Goal: Task Accomplishment & Management: Manage account settings

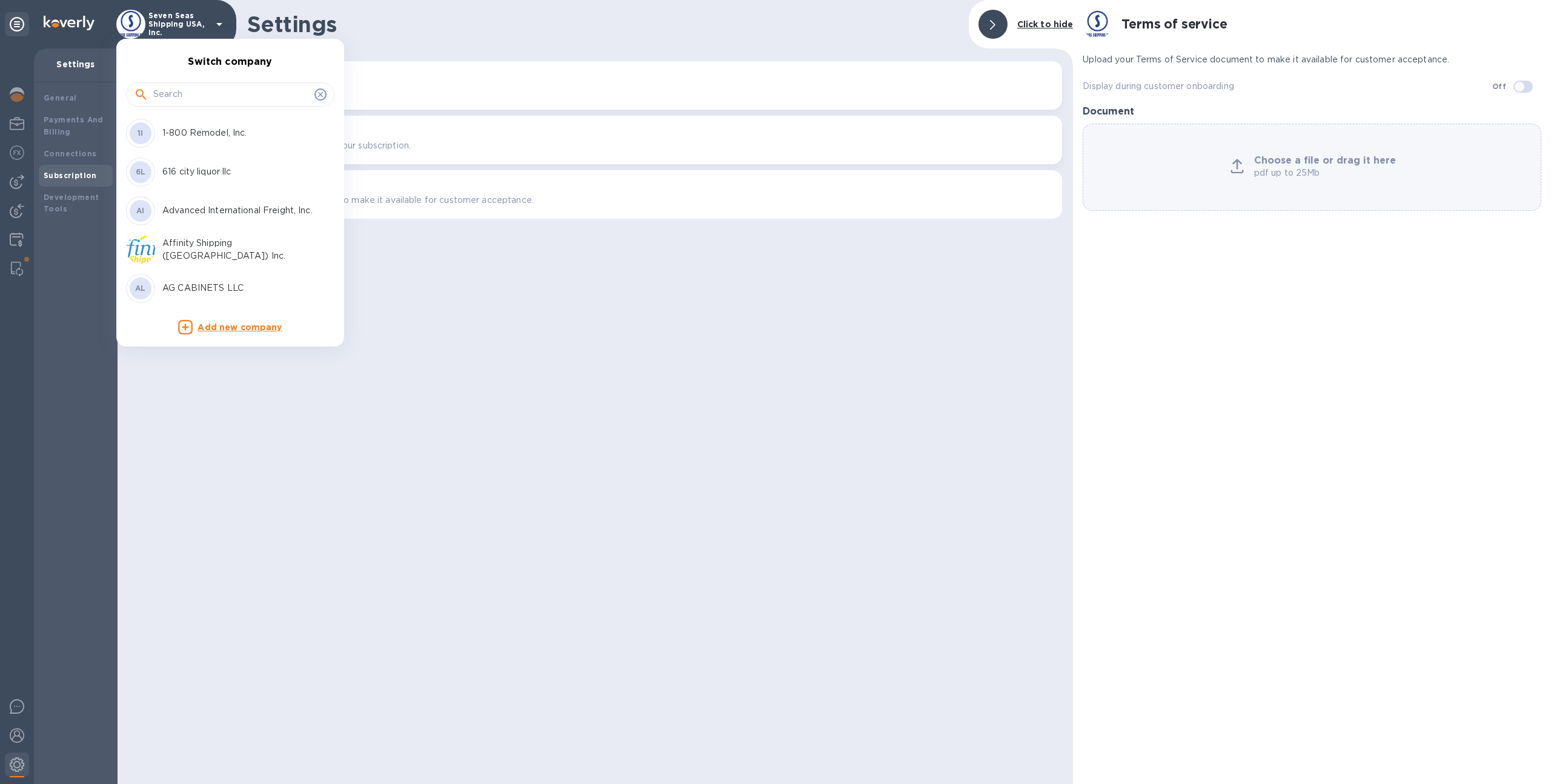
click at [166, 90] on input "text" at bounding box center [231, 95] width 156 height 18
type input "must"
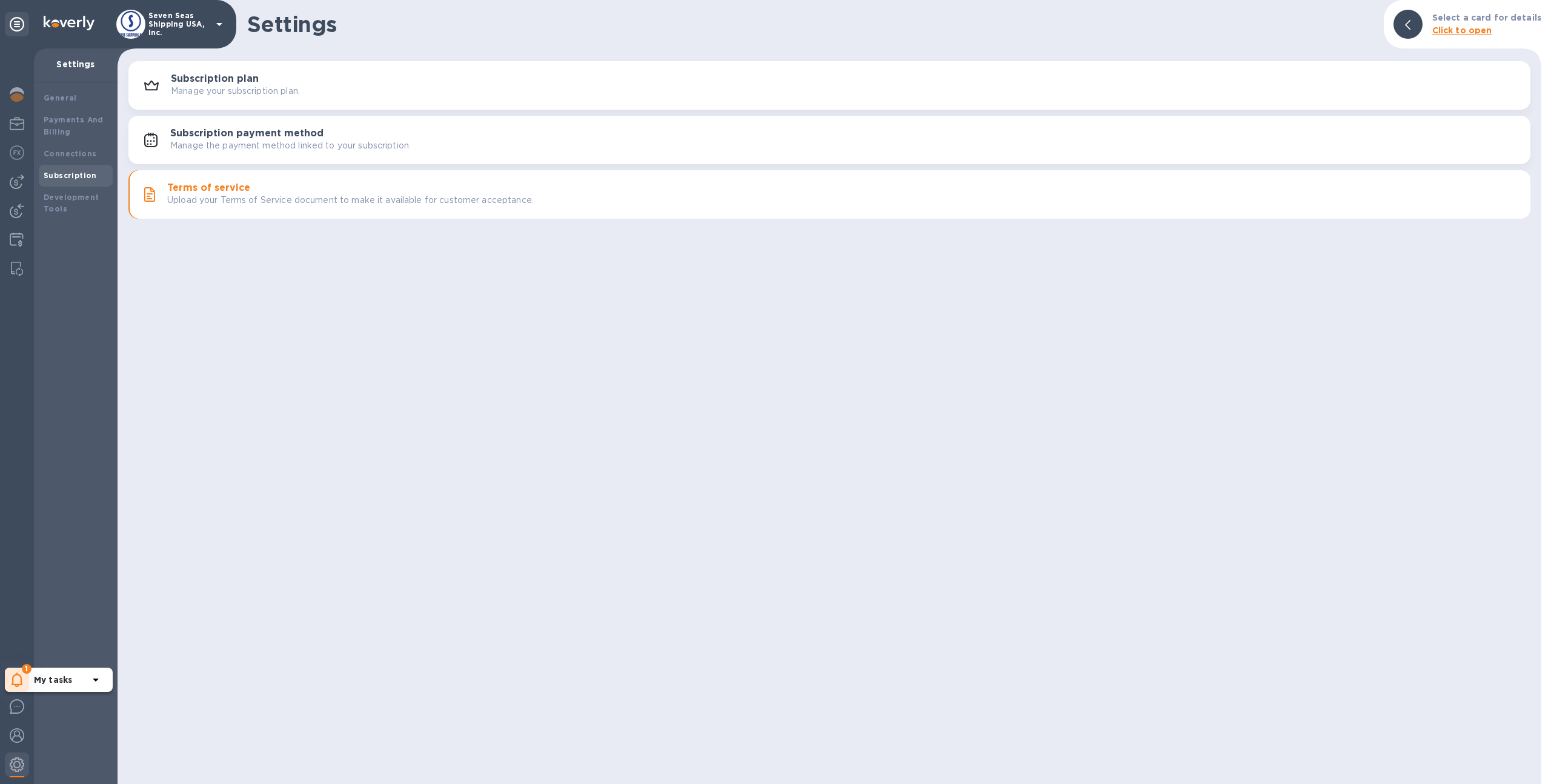
click at [13, 677] on icon at bounding box center [17, 679] width 11 height 15
click at [126, 649] on div "You have pending companies." at bounding box center [102, 643] width 141 height 20
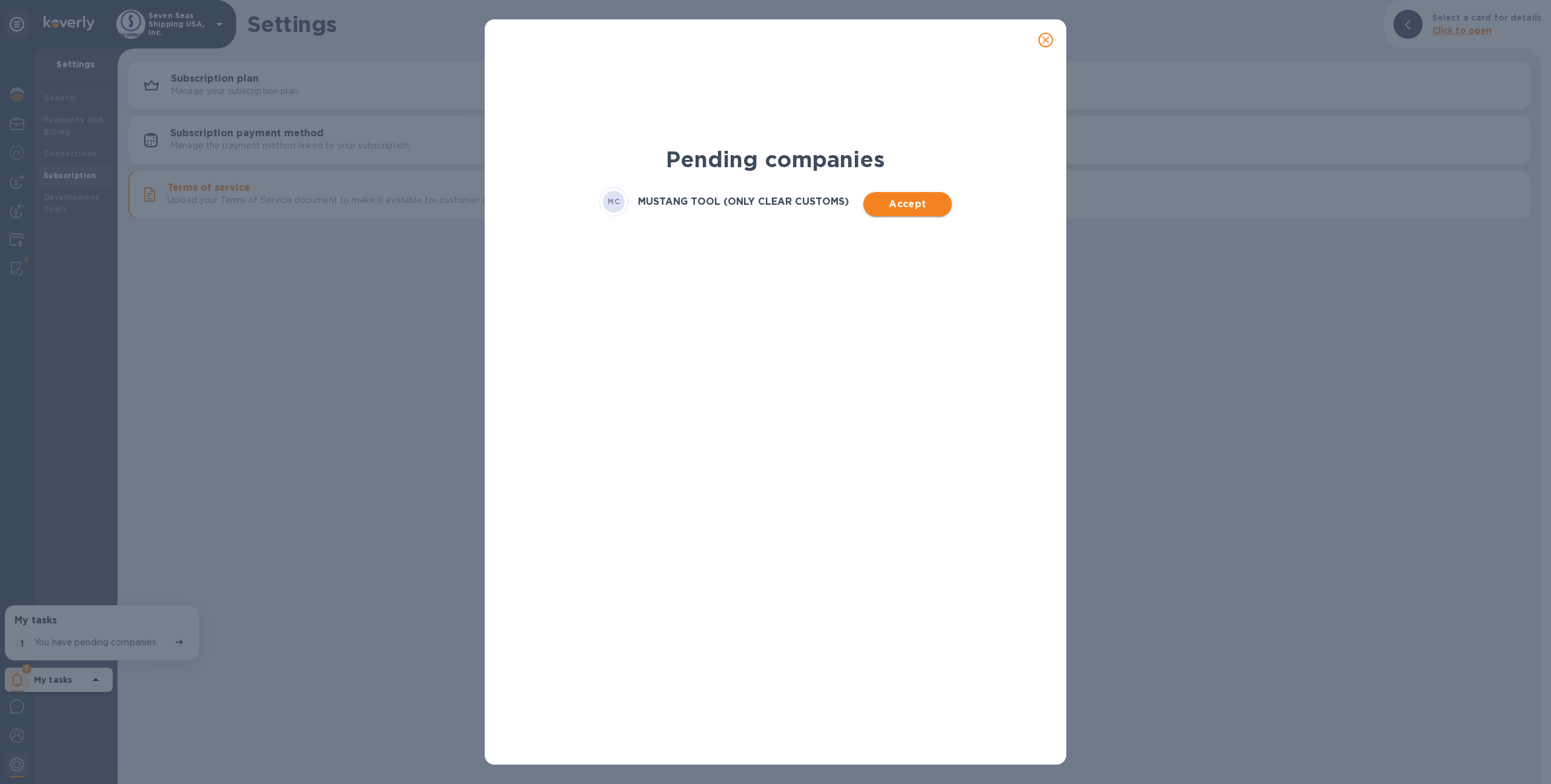
click at [900, 202] on span "Accept" at bounding box center [907, 203] width 68 height 15
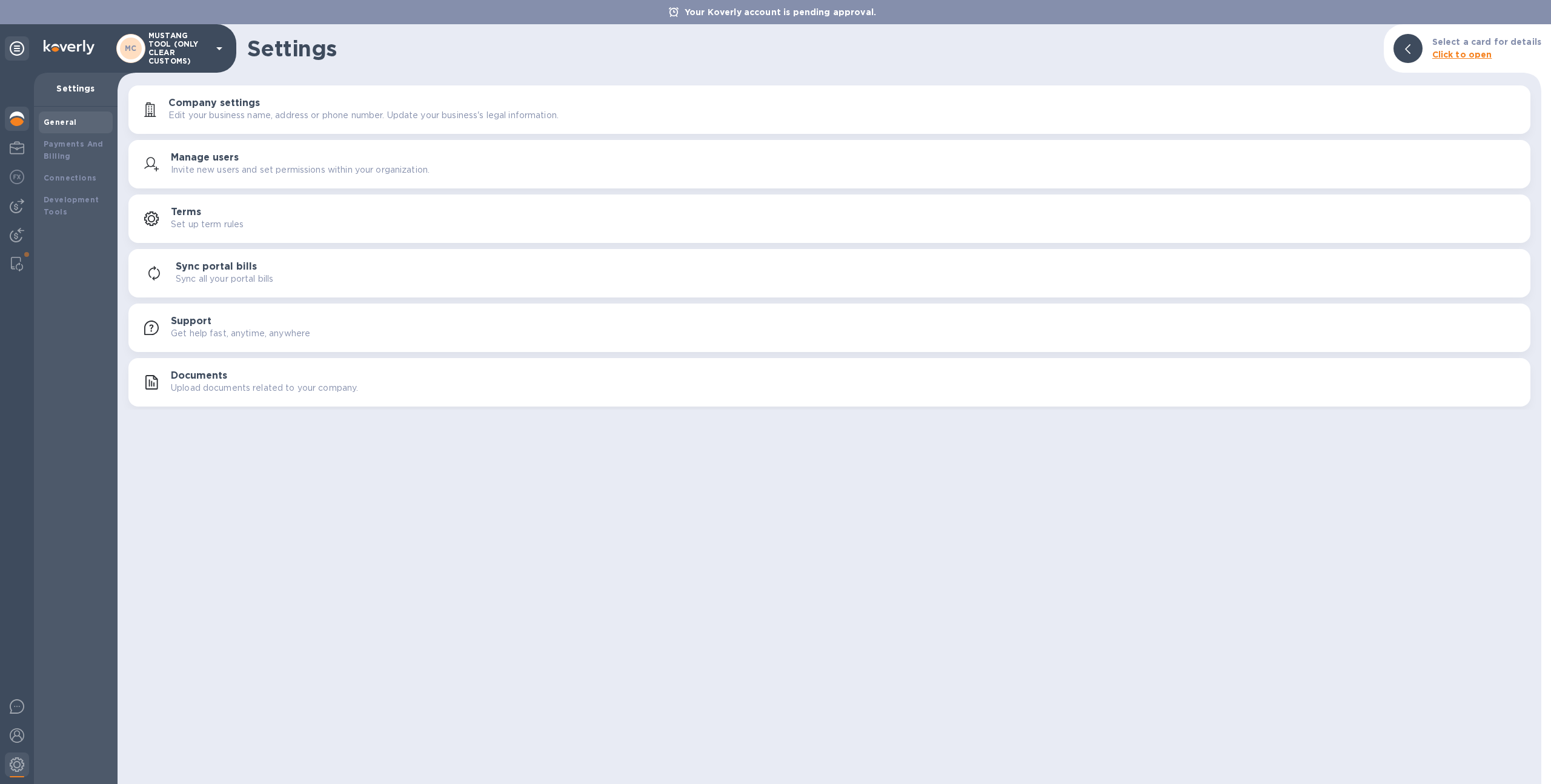
click at [11, 120] on img at bounding box center [17, 118] width 15 height 15
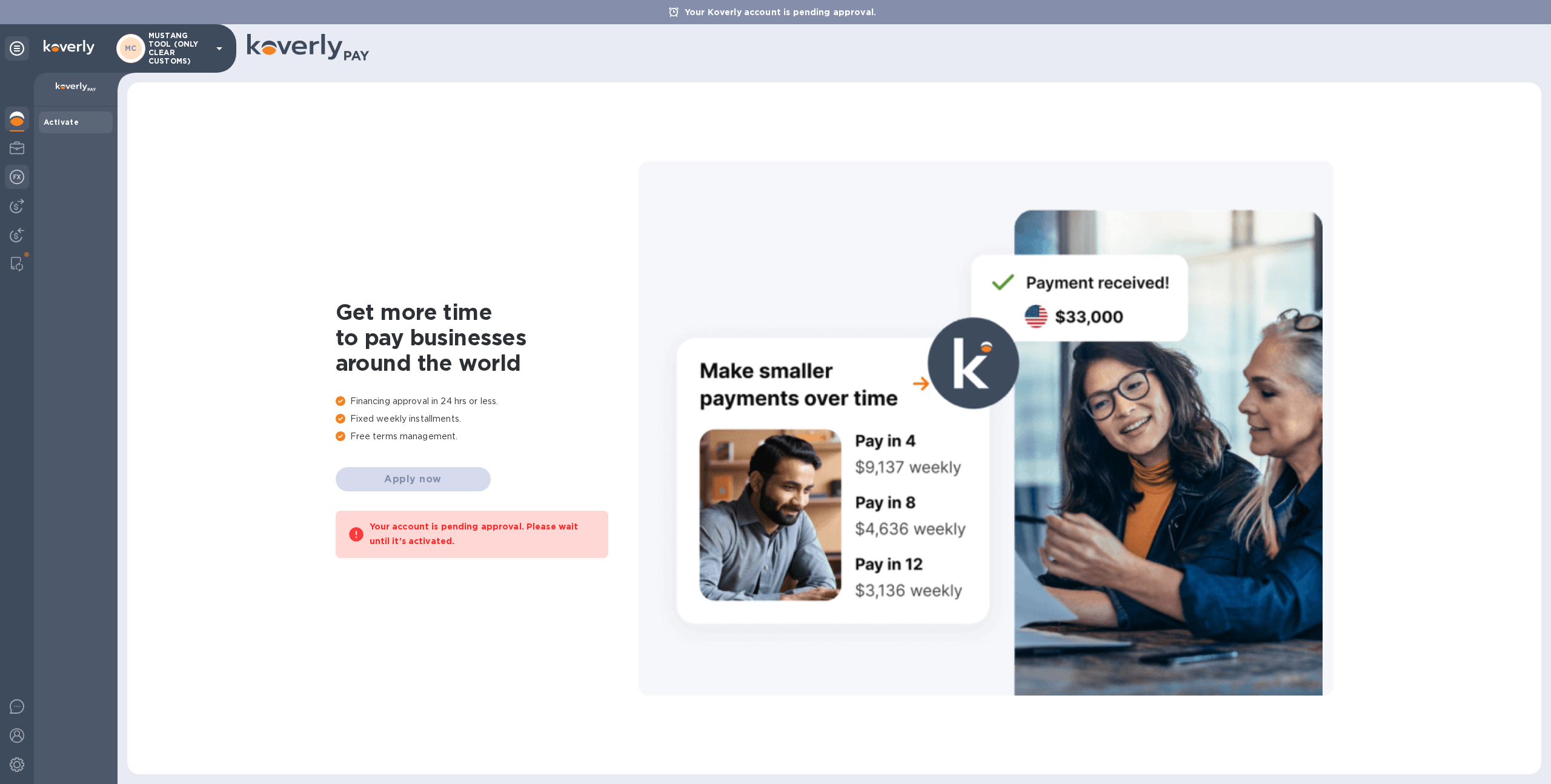
click at [17, 178] on img at bounding box center [17, 176] width 15 height 15
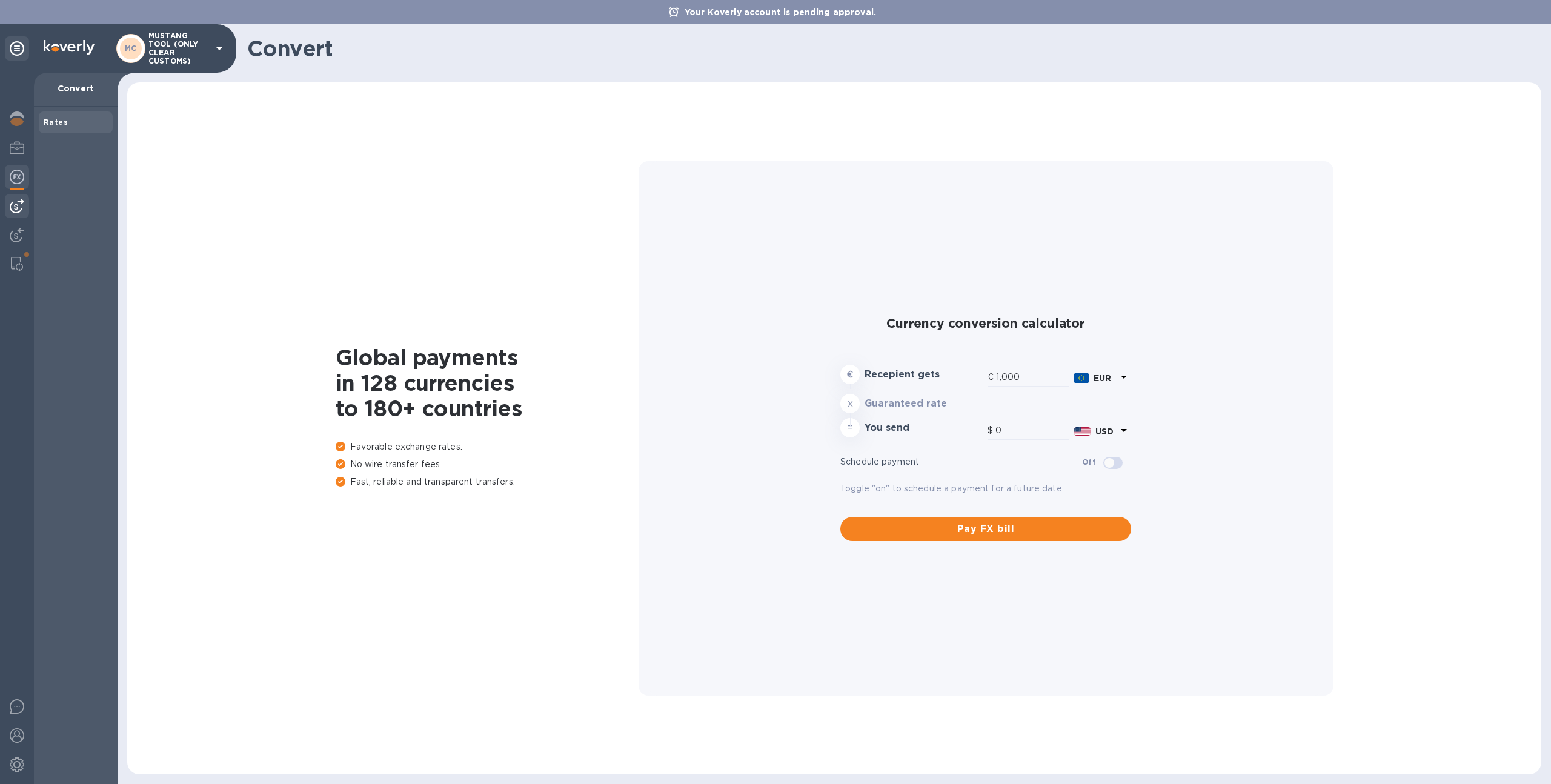
type input "1,167.52"
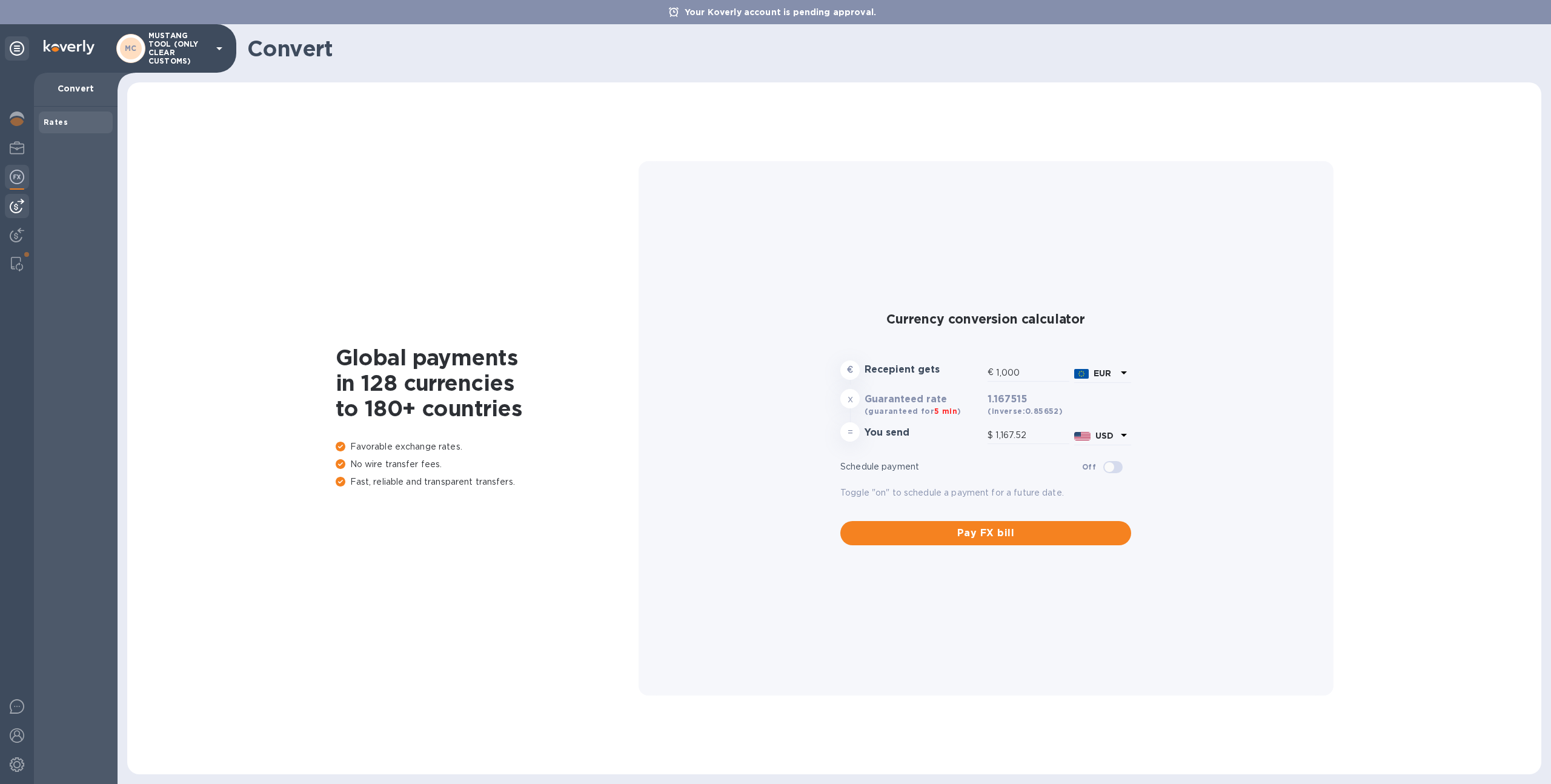
click at [18, 208] on img at bounding box center [17, 206] width 15 height 15
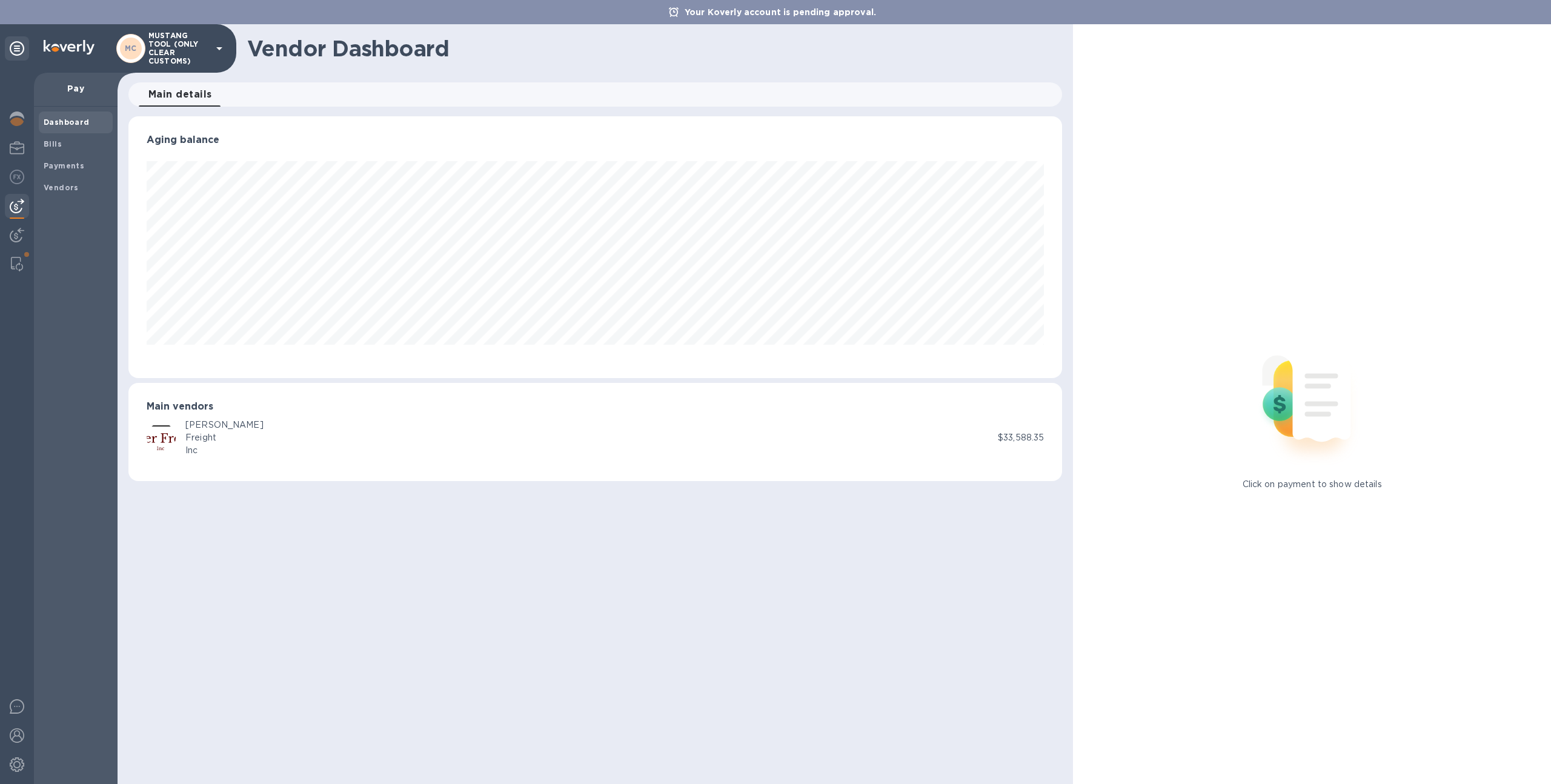
scroll to position [261, 934]
click at [18, 237] on img at bounding box center [17, 235] width 15 height 15
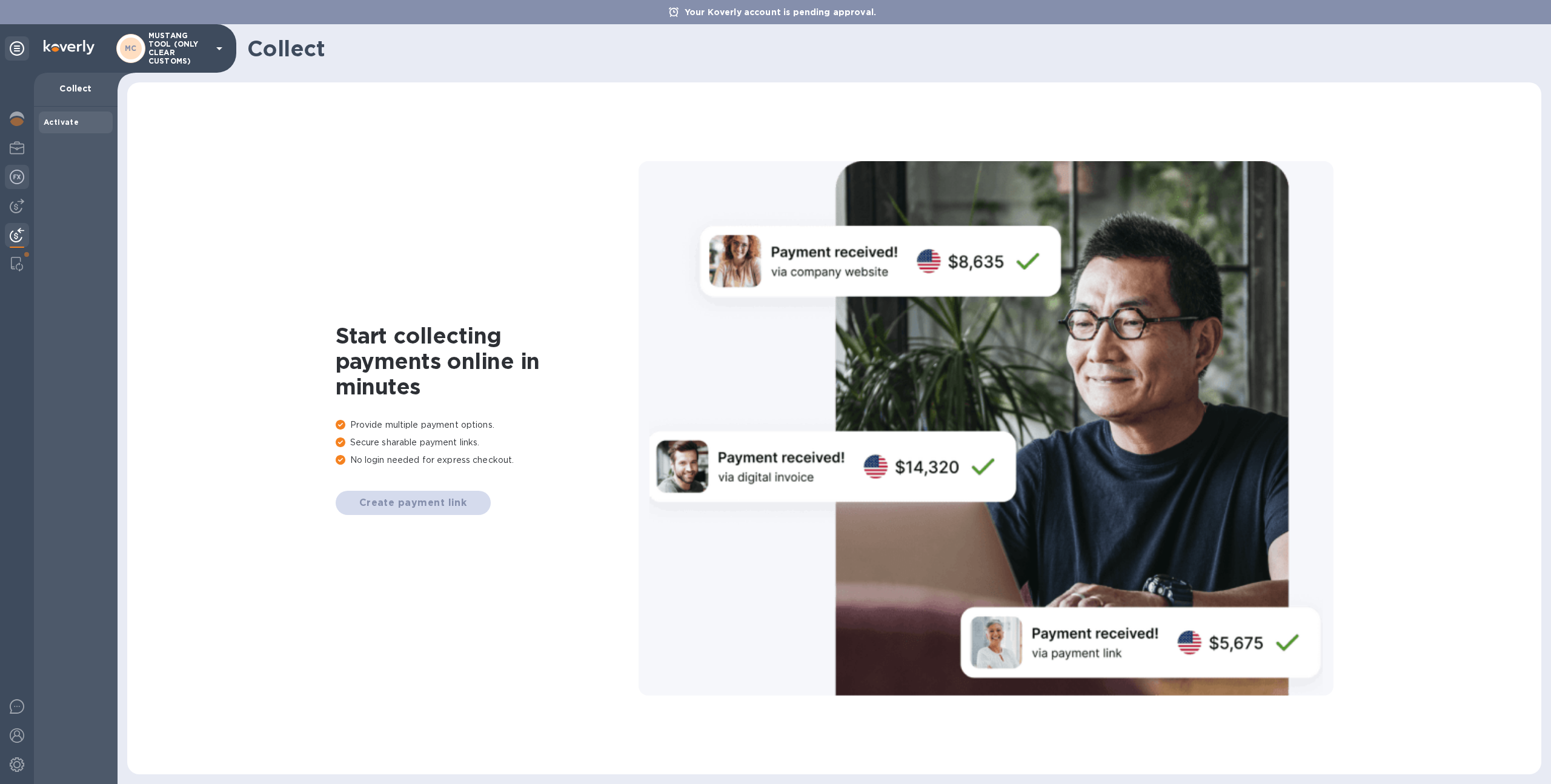
click at [17, 171] on img at bounding box center [17, 176] width 15 height 15
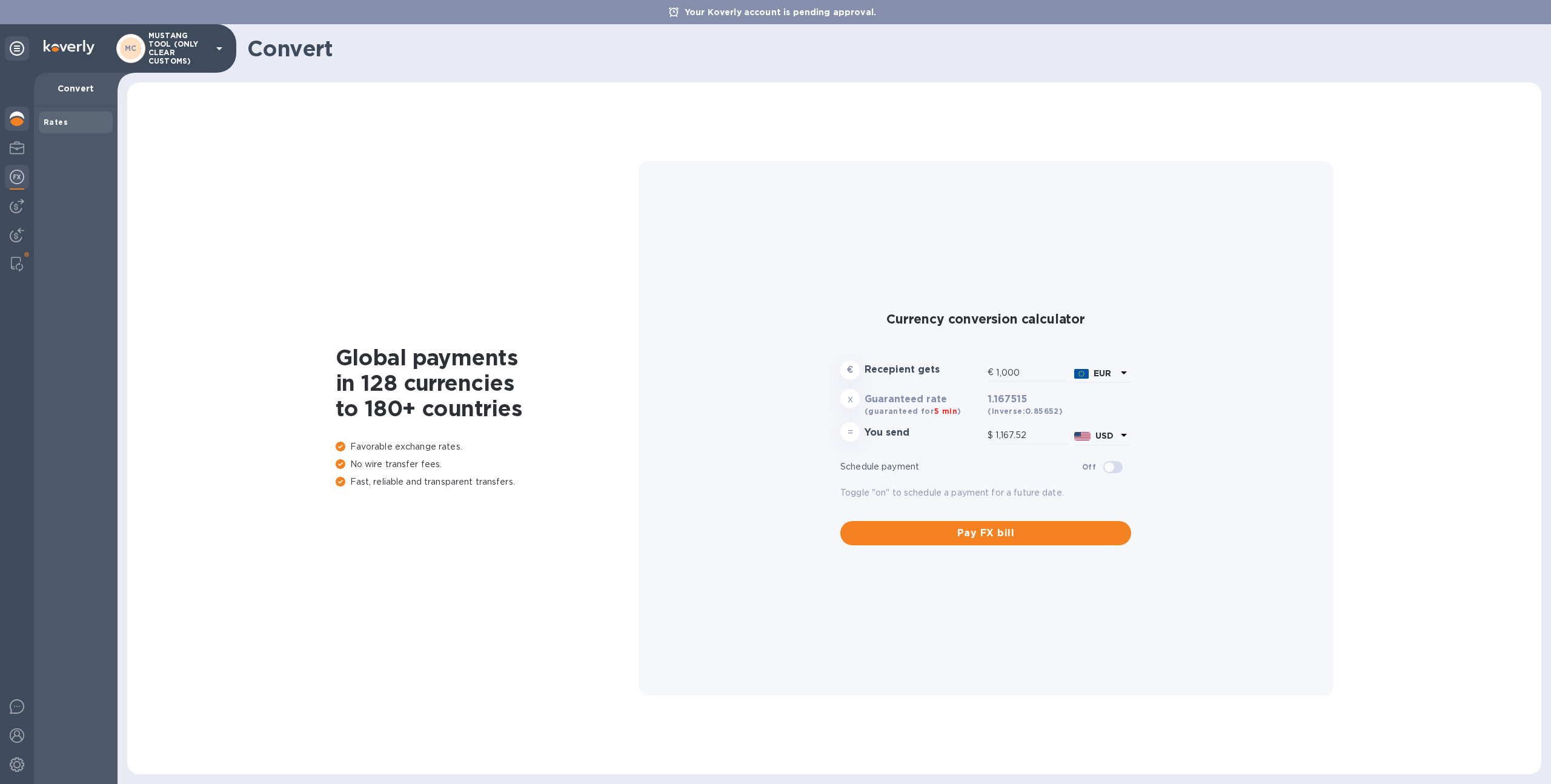
click at [17, 130] on div at bounding box center [17, 120] width 24 height 26
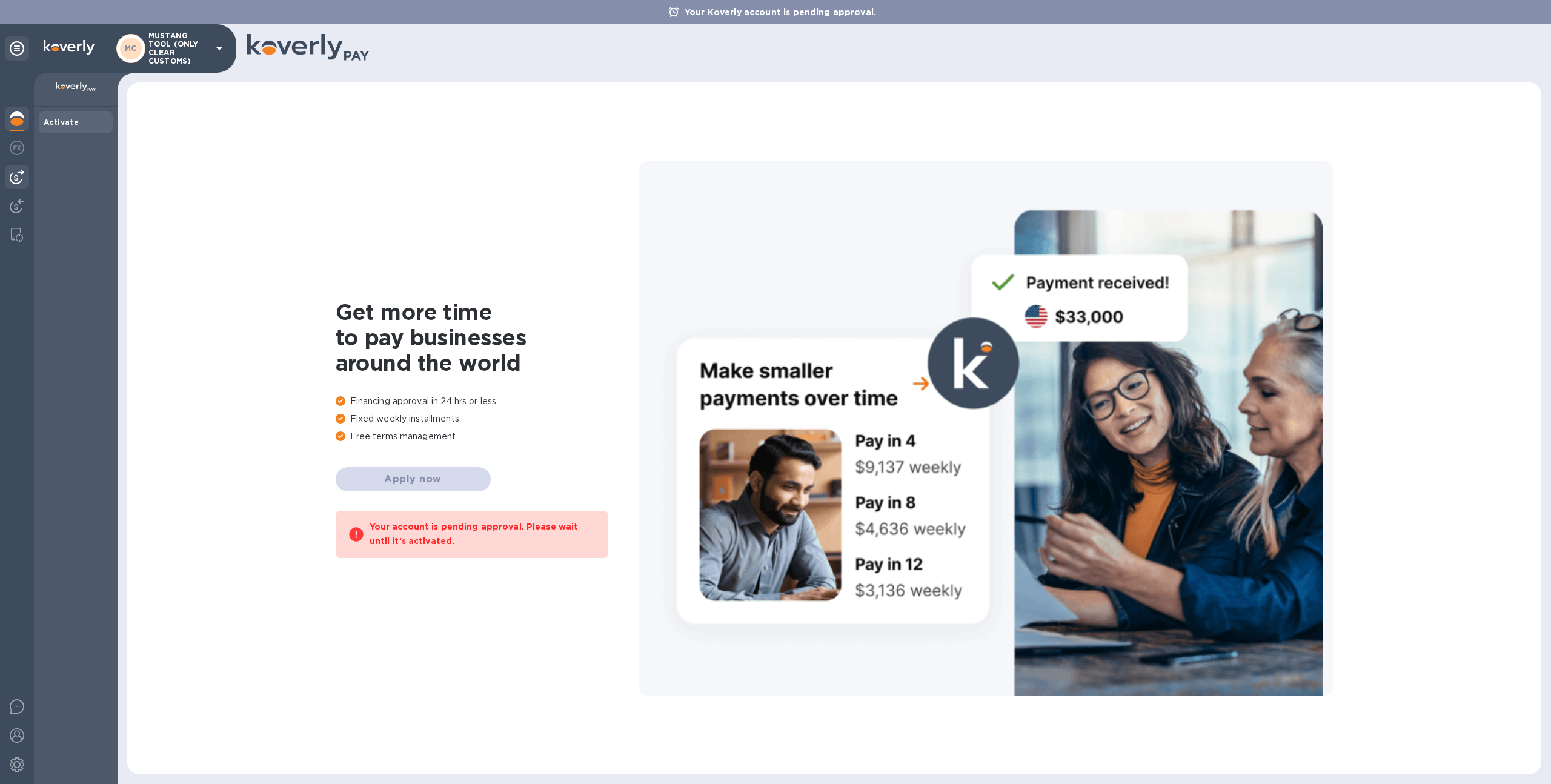
click at [16, 178] on img at bounding box center [17, 176] width 15 height 15
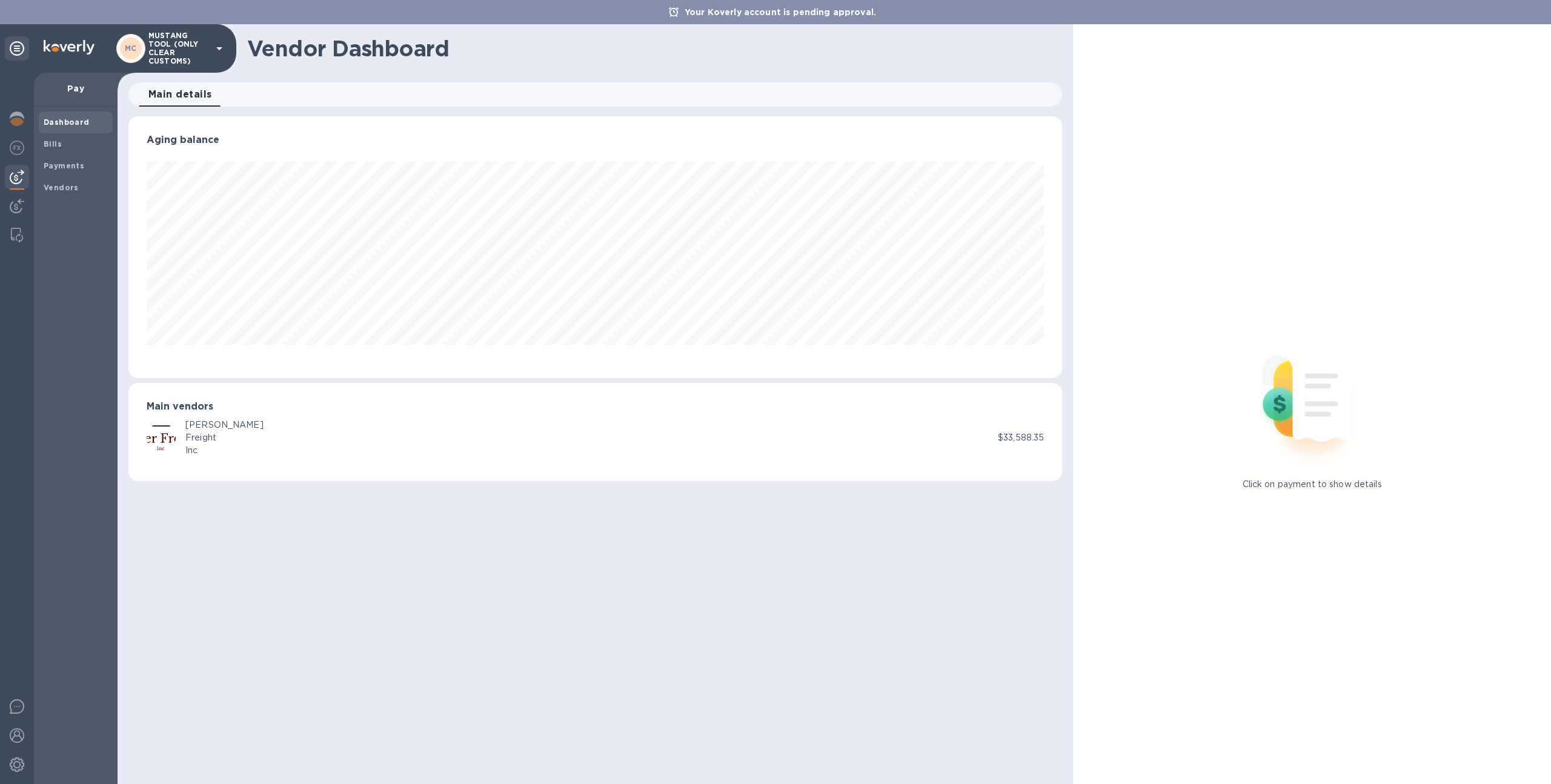
scroll to position [261, 934]
click at [71, 136] on div "Bills" at bounding box center [76, 144] width 74 height 22
